Goal: Transaction & Acquisition: Purchase product/service

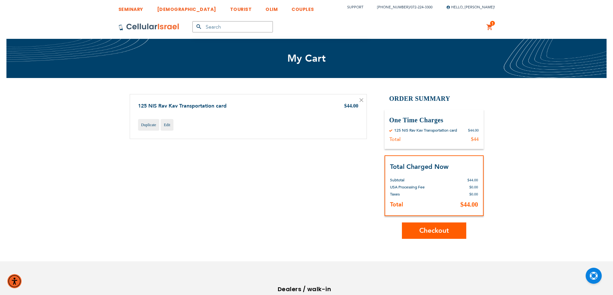
click at [431, 233] on span "Checkout" at bounding box center [434, 230] width 30 height 9
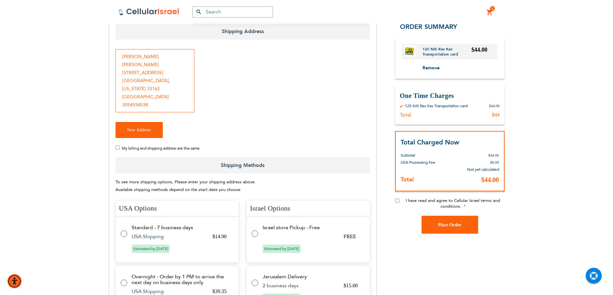
scroll to position [107, 0]
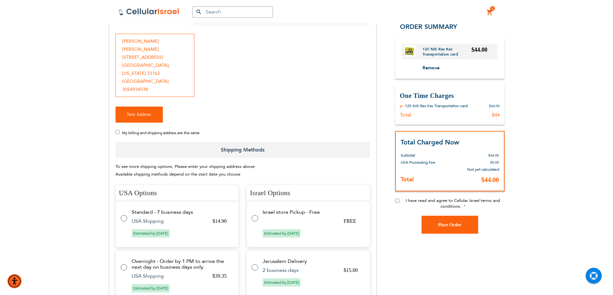
click at [129, 132] on span "My billing and shipping address are the same" at bounding box center [160, 133] width 77 height 5
click at [120, 132] on input "My billing and shipping address are the same" at bounding box center [117, 132] width 4 height 4
checkbox input "true"
click at [125, 91] on div "[PERSON_NAME] [STREET_ADDRESS][US_STATE] 3054934538" at bounding box center [154, 65] width 79 height 63
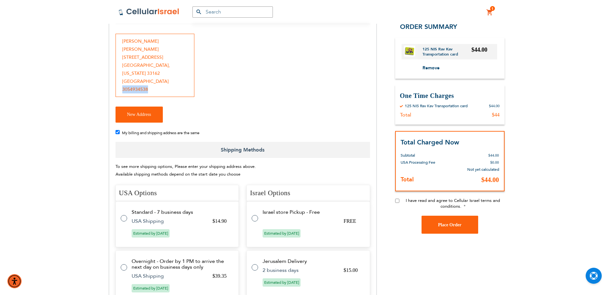
copy div "3054934538"
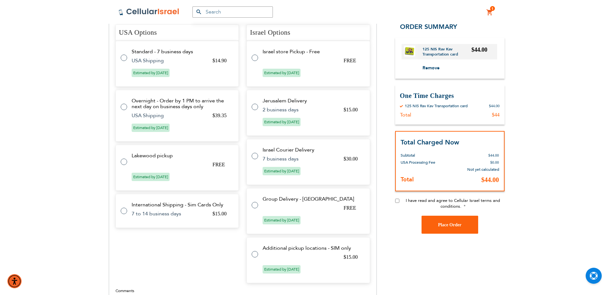
click at [158, 154] on td "Lakewood pickup" at bounding box center [181, 156] width 99 height 6
radio input "true"
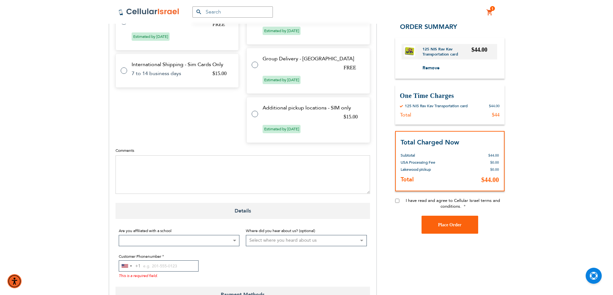
scroll to position [414, 0]
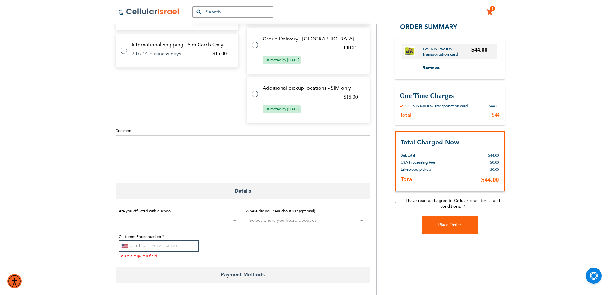
click at [179, 219] on span at bounding box center [179, 220] width 121 height 11
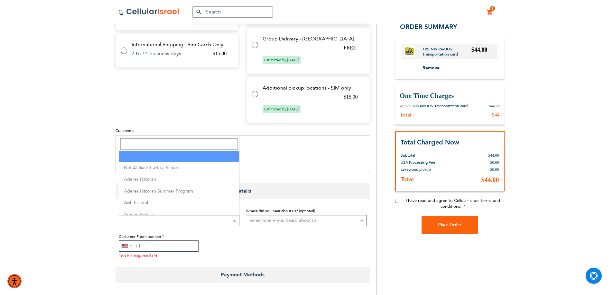
click at [168, 247] on input "Customer Phonenumber" at bounding box center [159, 246] width 80 height 11
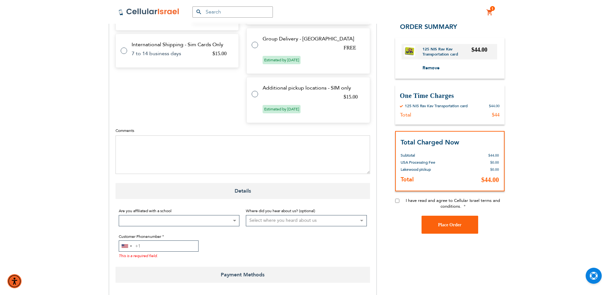
paste input "3054934538"
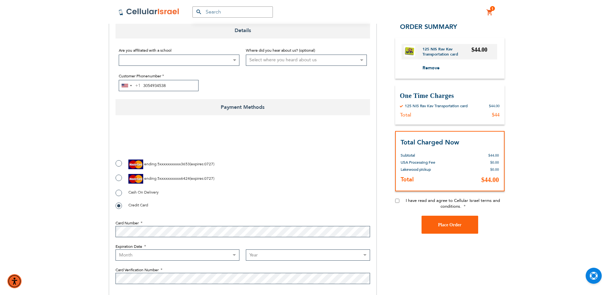
scroll to position [629, 0]
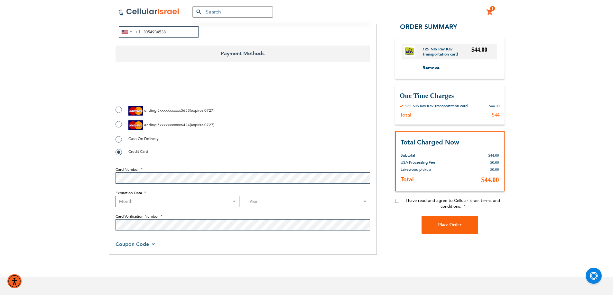
type input "3054934538"
click at [120, 123] on label "ending 5xxxxxxxxxxx6424 ( expires : 0727 )" at bounding box center [164, 126] width 99 height 10
radio input "true"
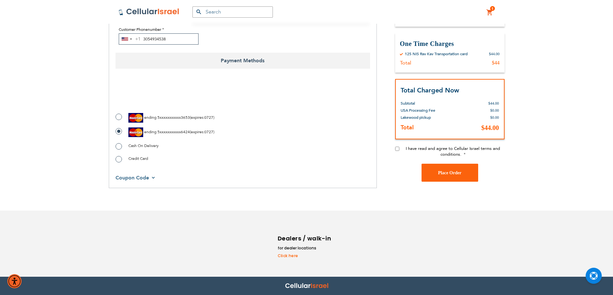
click at [397, 150] on input "I have read and agree to Cellular Israel terms and conditions." at bounding box center [397, 149] width 4 height 4
checkbox input "true"
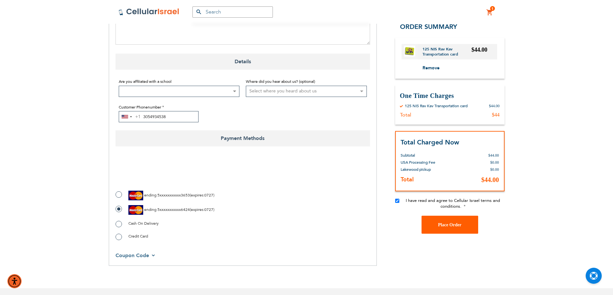
scroll to position [514, 0]
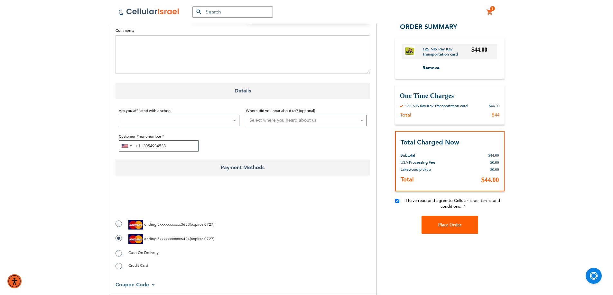
click at [446, 210] on div "I have read and agree to Cellular Israel terms and conditions." at bounding box center [449, 207] width 109 height 18
checkbox input "true"
click at [446, 227] on span "Place Order" at bounding box center [449, 225] width 23 height 5
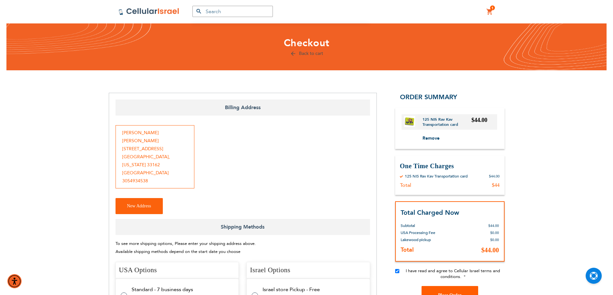
scroll to position [0, 0]
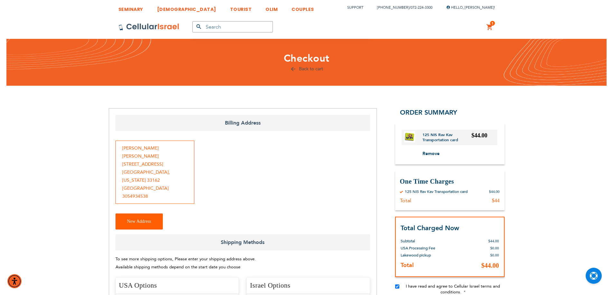
click at [137, 216] on button "New Address" at bounding box center [138, 222] width 47 height 16
select select "US"
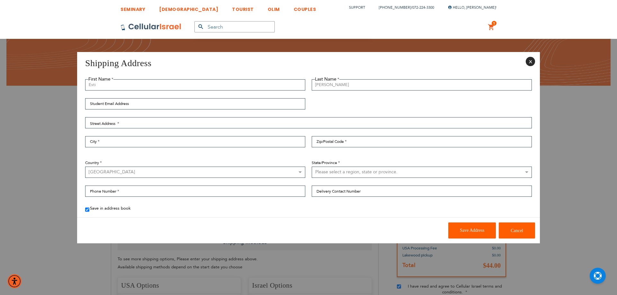
click at [475, 229] on span "Save Address" at bounding box center [472, 230] width 24 height 5
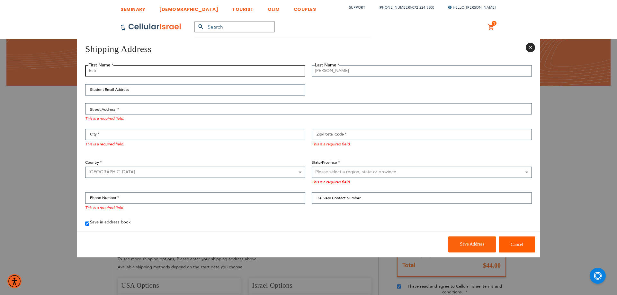
click at [114, 69] on input "Esti" at bounding box center [195, 70] width 220 height 11
paste input "[PERSON_NAME] [PERSON_NAME]"
click at [109, 70] on input "EstiMiriam [PERSON_NAME]" at bounding box center [195, 70] width 220 height 11
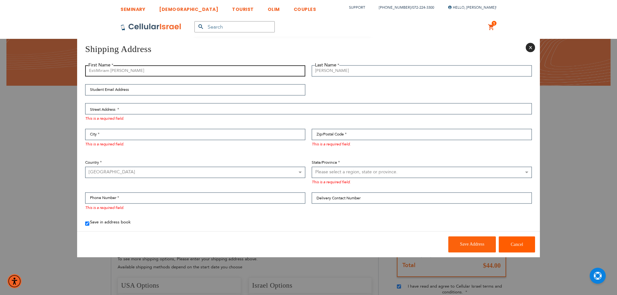
paste input "text"
click at [114, 71] on input "[PERSON_NAME] [PERSON_NAME]" at bounding box center [195, 70] width 220 height 11
type input "[PERSON_NAME] [PERSON_NAME]"
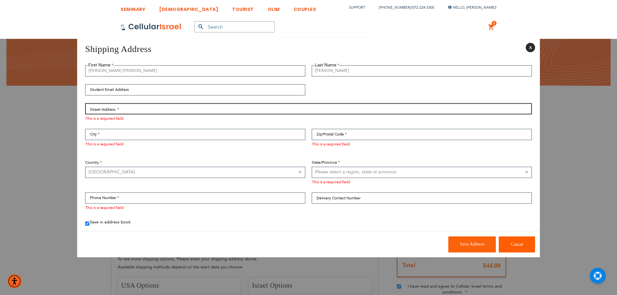
click at [115, 109] on input "Street Address: Line 1" at bounding box center [308, 108] width 447 height 11
paste input "[STREET_ADDRESS]"
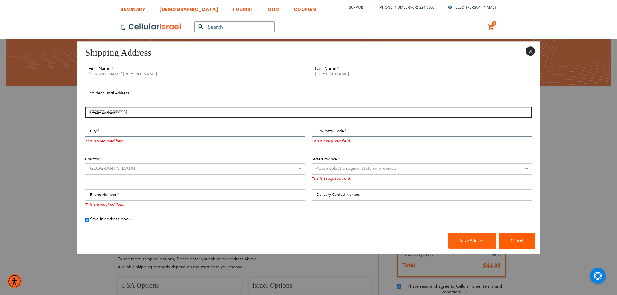
type input "[STREET_ADDRESS]"
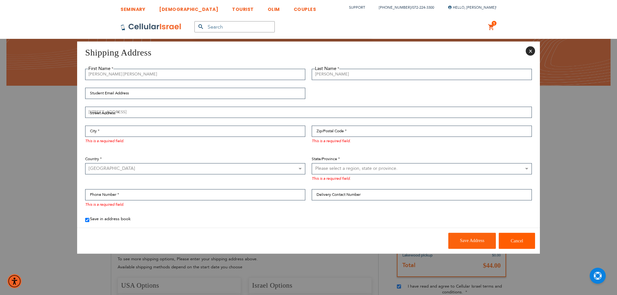
click at [110, 140] on span "This is a required field." at bounding box center [104, 141] width 39 height 5
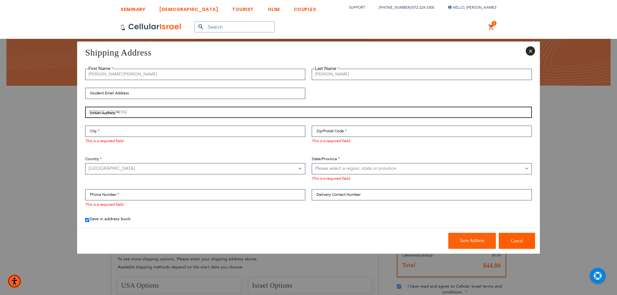
click at [110, 115] on input "[STREET_ADDRESS]" at bounding box center [308, 112] width 447 height 11
click at [109, 114] on input "[STREET_ADDRESS]" at bounding box center [308, 112] width 447 height 11
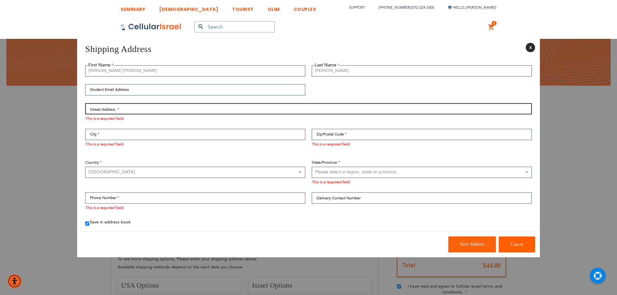
click at [97, 110] on input "Street Address: Line 1" at bounding box center [308, 108] width 447 height 11
paste input "[STREET_ADDRESS]"
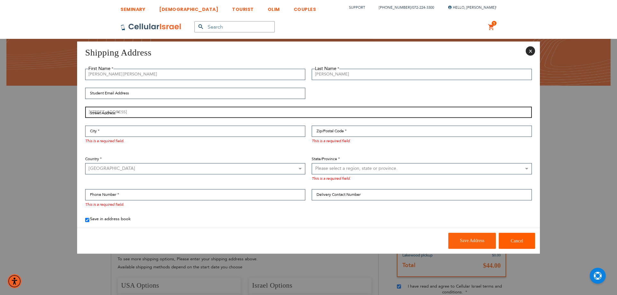
type input "[STREET_ADDRESS]"
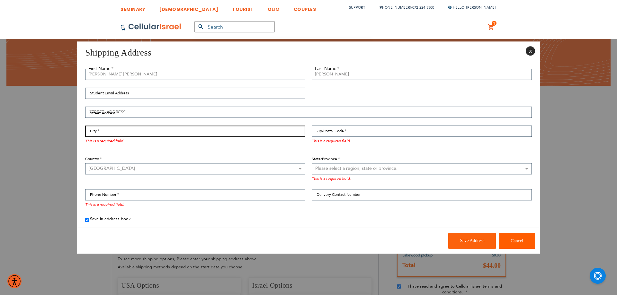
click at [110, 133] on input "City" at bounding box center [195, 131] width 220 height 11
paste input "[GEOGRAPHIC_DATA]"
type input "[GEOGRAPHIC_DATA]"
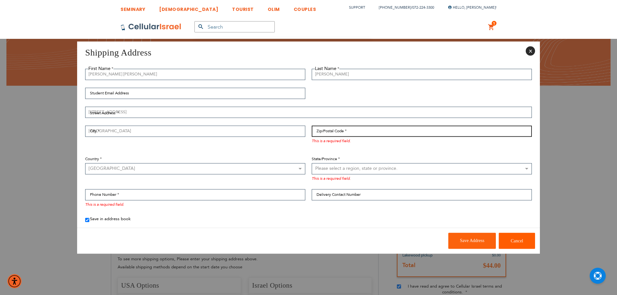
click at [356, 135] on input "Zip/Postal Code" at bounding box center [422, 131] width 220 height 11
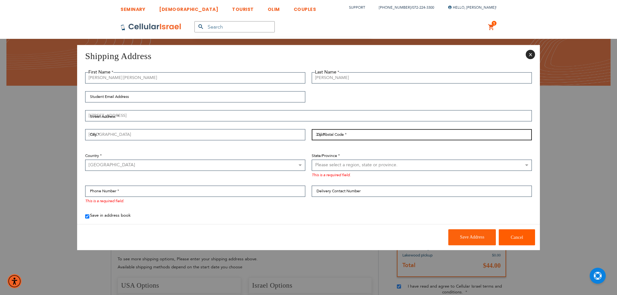
type input "33762"
click at [336, 164] on select "Please select a region, state or province. [US_STATE] [US_STATE] [US_STATE] [US…" at bounding box center [422, 165] width 220 height 11
select select "18"
click at [312, 163] on select "Please select a region, state or province. [US_STATE] [US_STATE] [US_STATE] [US…" at bounding box center [422, 165] width 220 height 11
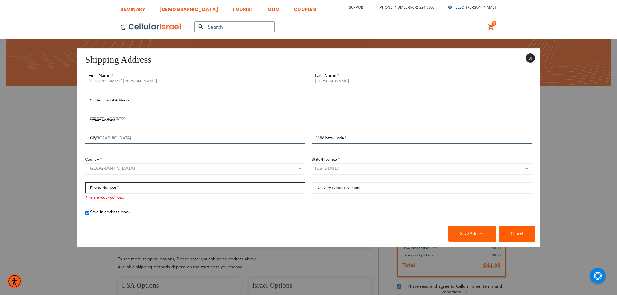
click at [136, 186] on input "Phone Number" at bounding box center [195, 187] width 220 height 11
paste input "3054934538"
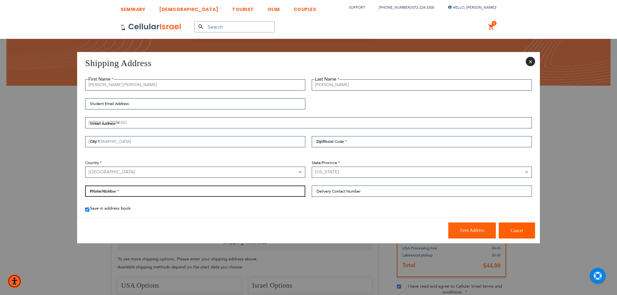
type input "3054934538"
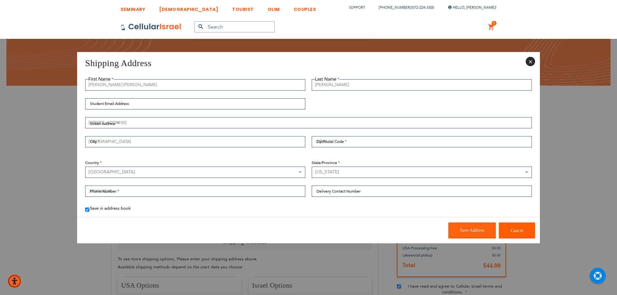
click at [354, 231] on footer "Save Address Cancel" at bounding box center [308, 231] width 463 height 26
click at [478, 235] on button "Save Address" at bounding box center [473, 231] width 48 height 16
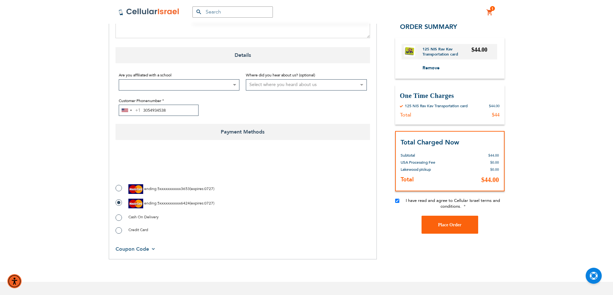
scroll to position [536, 0]
radio input "false"
click at [446, 224] on span "Place Order" at bounding box center [449, 225] width 23 height 5
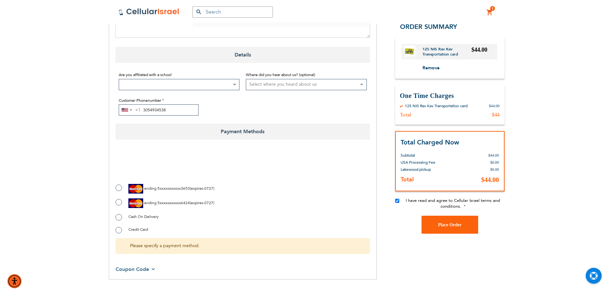
click at [118, 184] on label "ending 5xxxxxxxxxxx3653 ( expires : 0727 )" at bounding box center [164, 189] width 99 height 10
radio input "true"
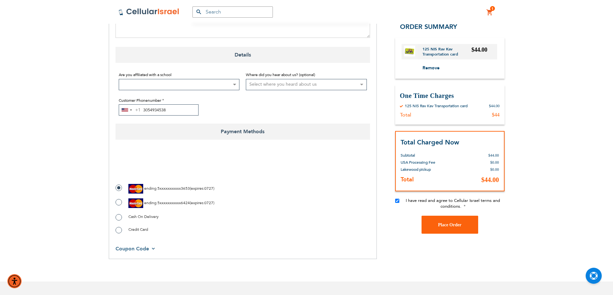
click at [120, 199] on label "ending 5xxxxxxxxxxx6424 ( expires : 0727 )" at bounding box center [164, 204] width 99 height 10
radio input "true"
click at [463, 220] on button "Place Order" at bounding box center [449, 225] width 57 height 18
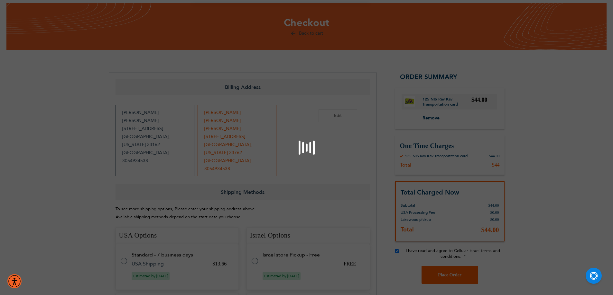
scroll to position [0, 0]
